Goal: Transaction & Acquisition: Purchase product/service

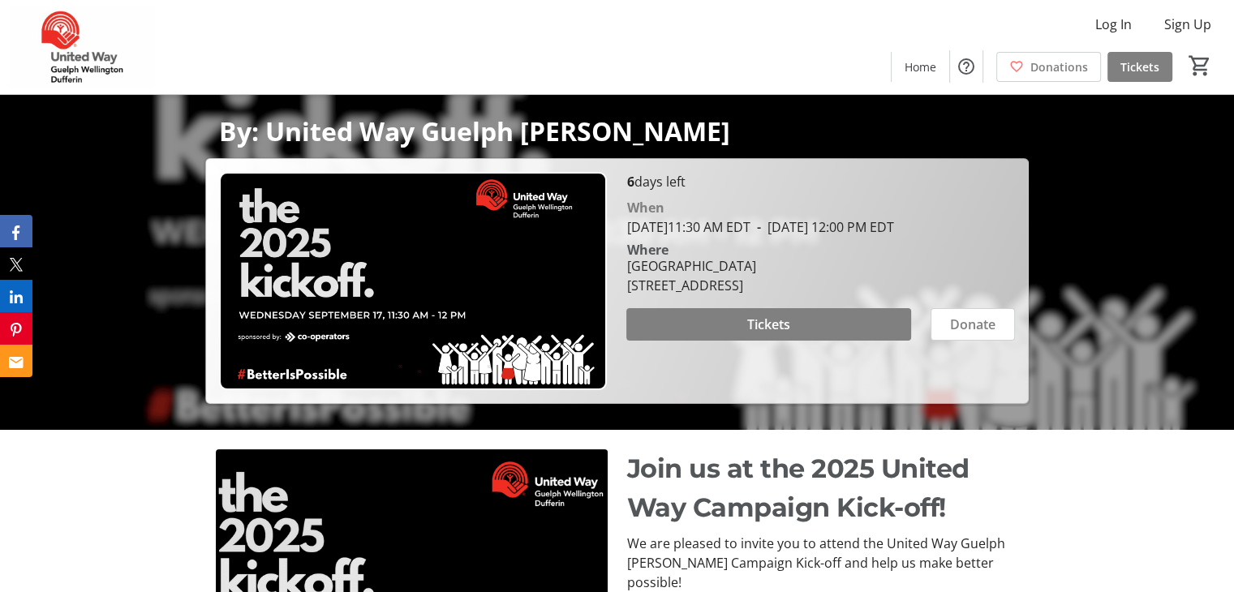
scroll to position [162, 0]
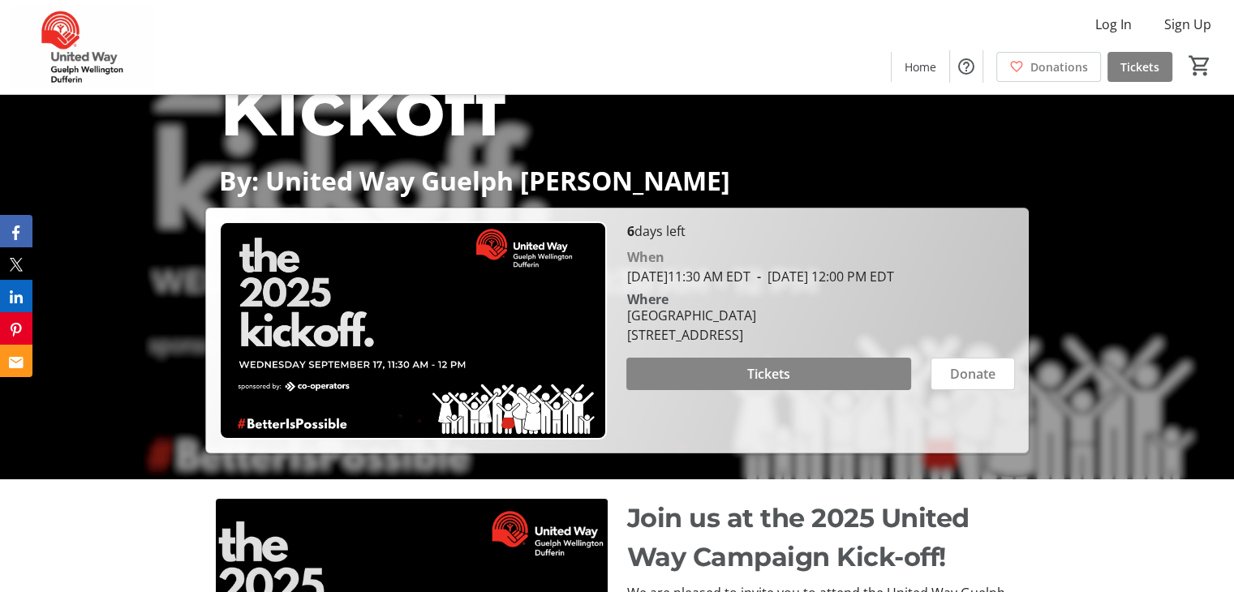
click at [751, 384] on span "Tickets" at bounding box center [768, 373] width 43 height 19
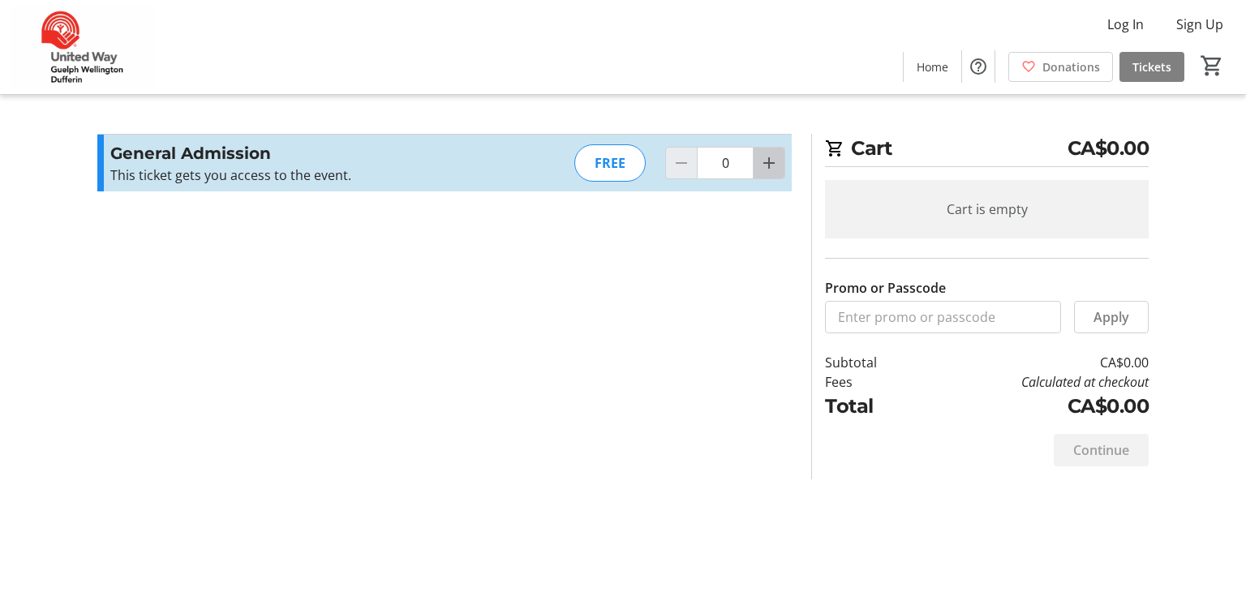
click at [765, 155] on mat-icon "Increment by one" at bounding box center [768, 162] width 19 height 19
type input "1"
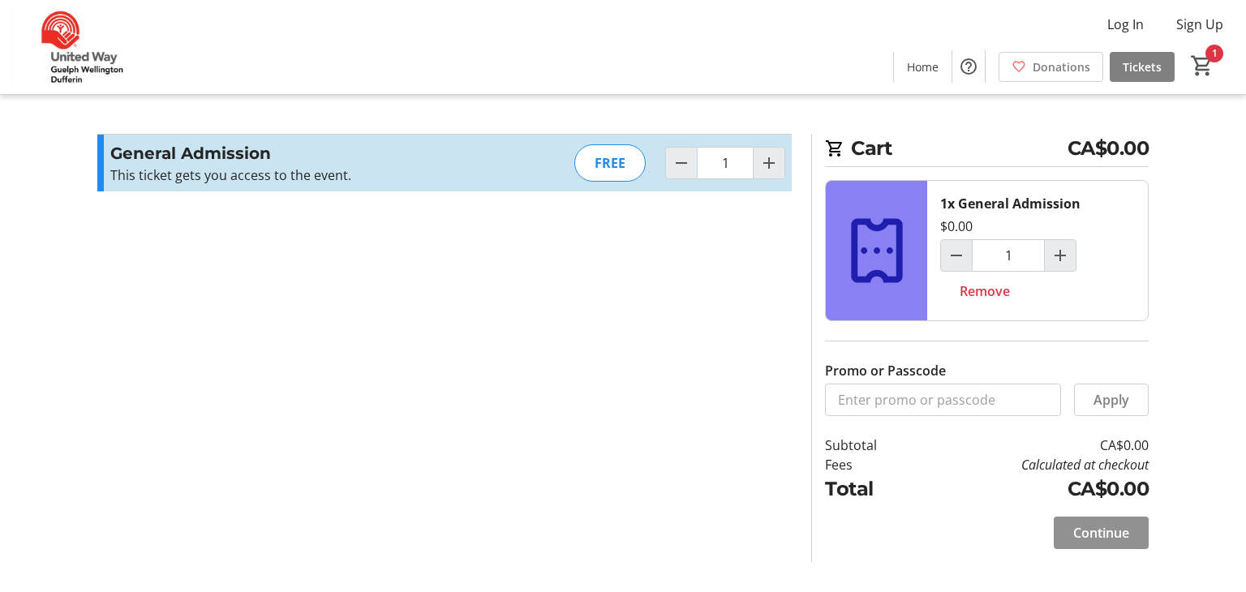
click at [1111, 527] on span "Continue" at bounding box center [1101, 532] width 56 height 19
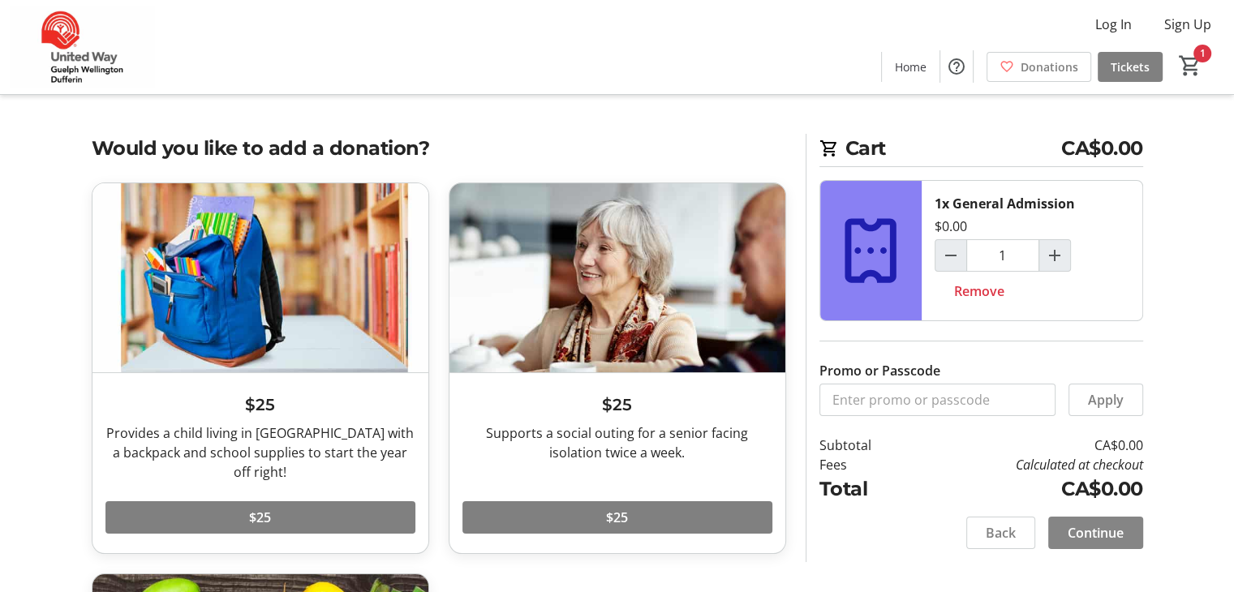
click at [1082, 544] on span at bounding box center [1095, 533] width 95 height 39
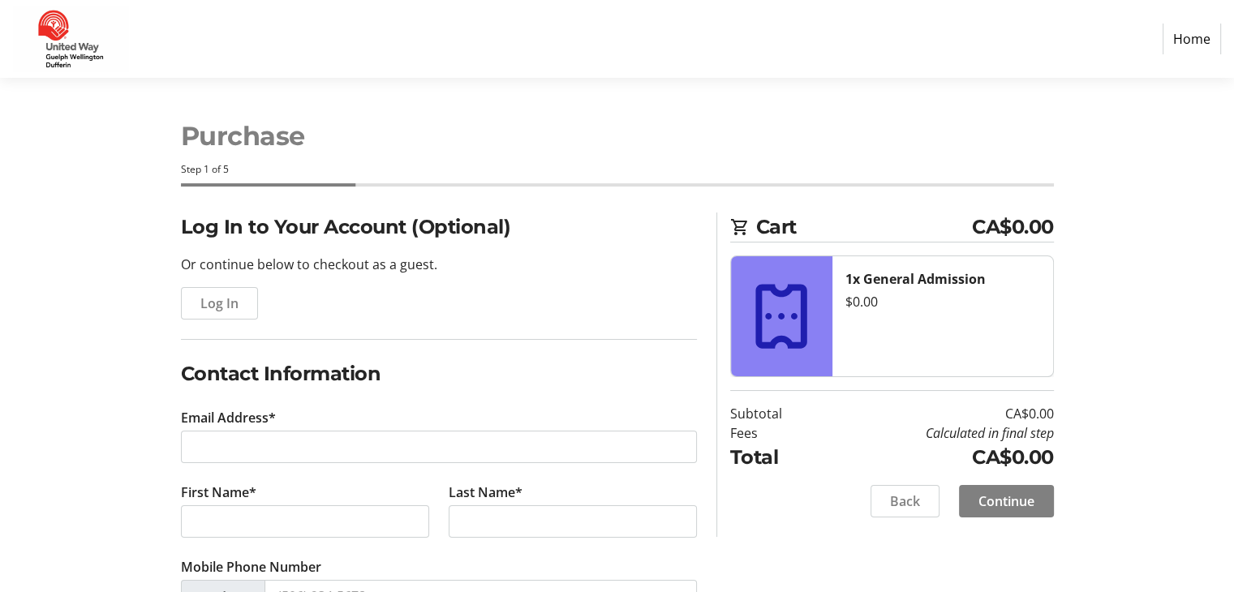
scroll to position [153, 0]
